Goal: Task Accomplishment & Management: Use online tool/utility

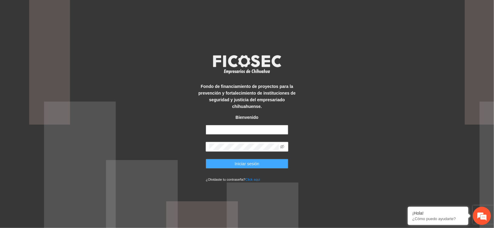
type input "**********"
click at [240, 160] on span "Iniciar sesión" at bounding box center [247, 163] width 25 height 7
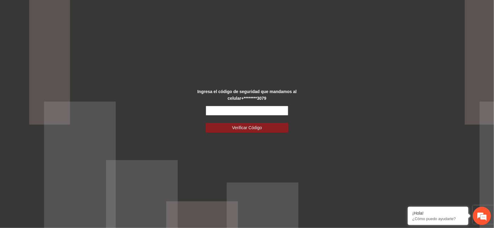
click at [239, 107] on input "text" at bounding box center [247, 111] width 82 height 10
type input "******"
click at [257, 128] on span "Verificar Código" at bounding box center [247, 127] width 30 height 7
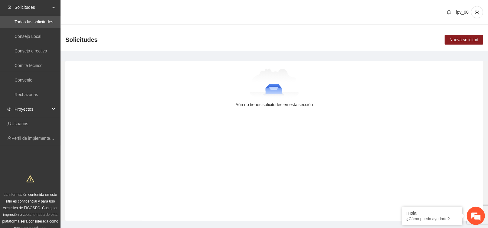
click at [52, 110] on div "Proyectos" at bounding box center [30, 109] width 61 height 12
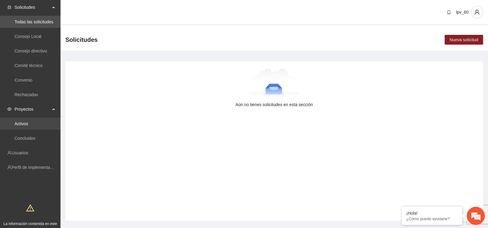
click at [24, 121] on link "Activos" at bounding box center [22, 123] width 14 height 5
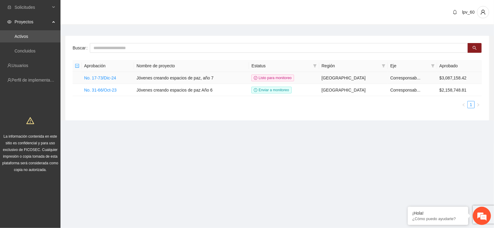
click at [117, 79] on td "No. 17-73/Dic-24" at bounding box center [108, 78] width 52 height 12
click at [114, 79] on link "No. 17-73/Dic-24" at bounding box center [100, 77] width 32 height 5
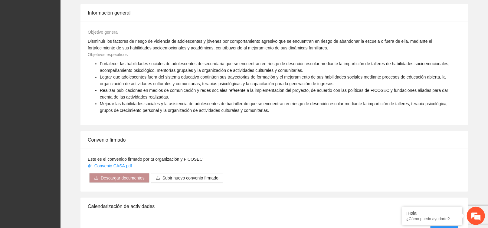
scroll to position [444, 0]
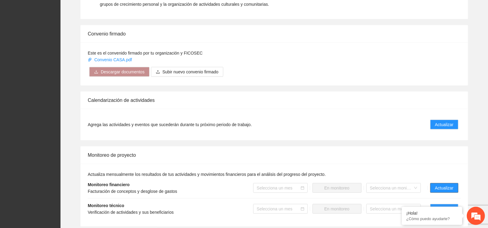
click at [453, 190] on span "Actualizar" at bounding box center [444, 187] width 18 height 7
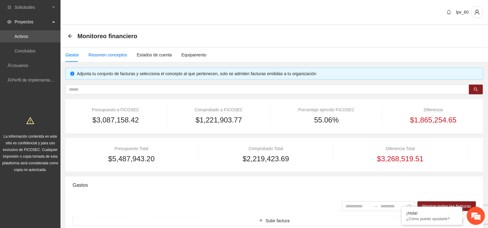
click at [117, 56] on div "Resumen conceptos" at bounding box center [107, 54] width 39 height 7
